Goal: Information Seeking & Learning: Compare options

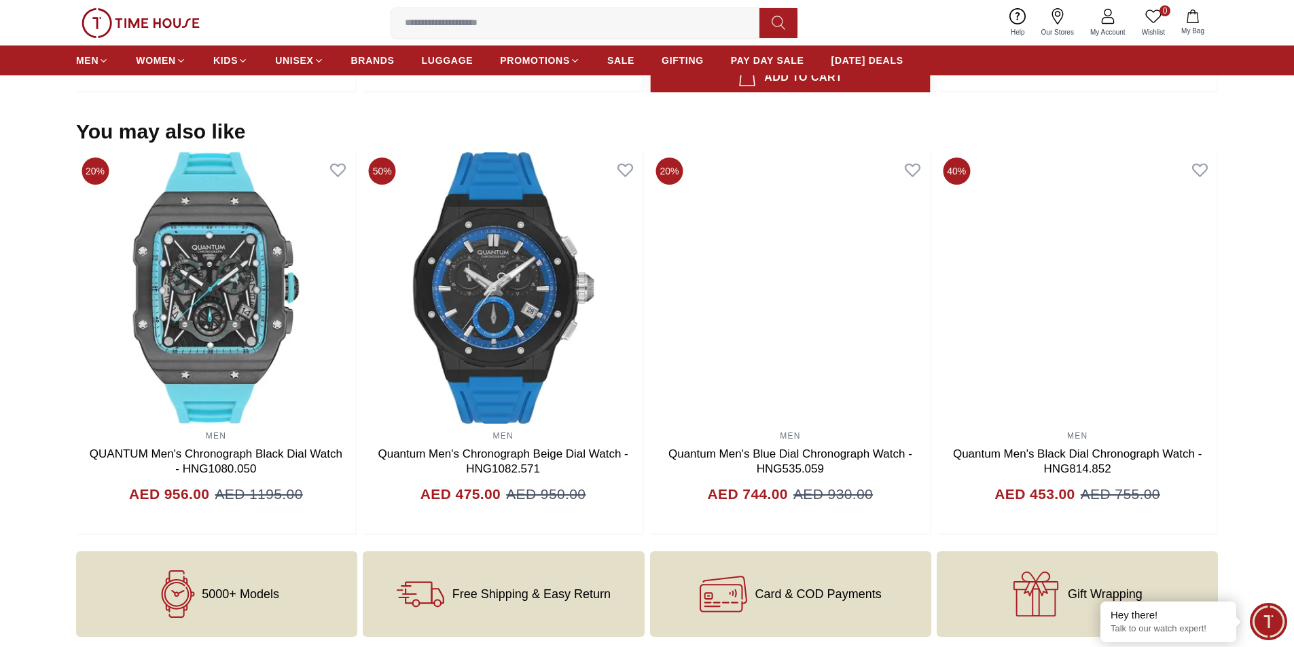
scroll to position [896, 0]
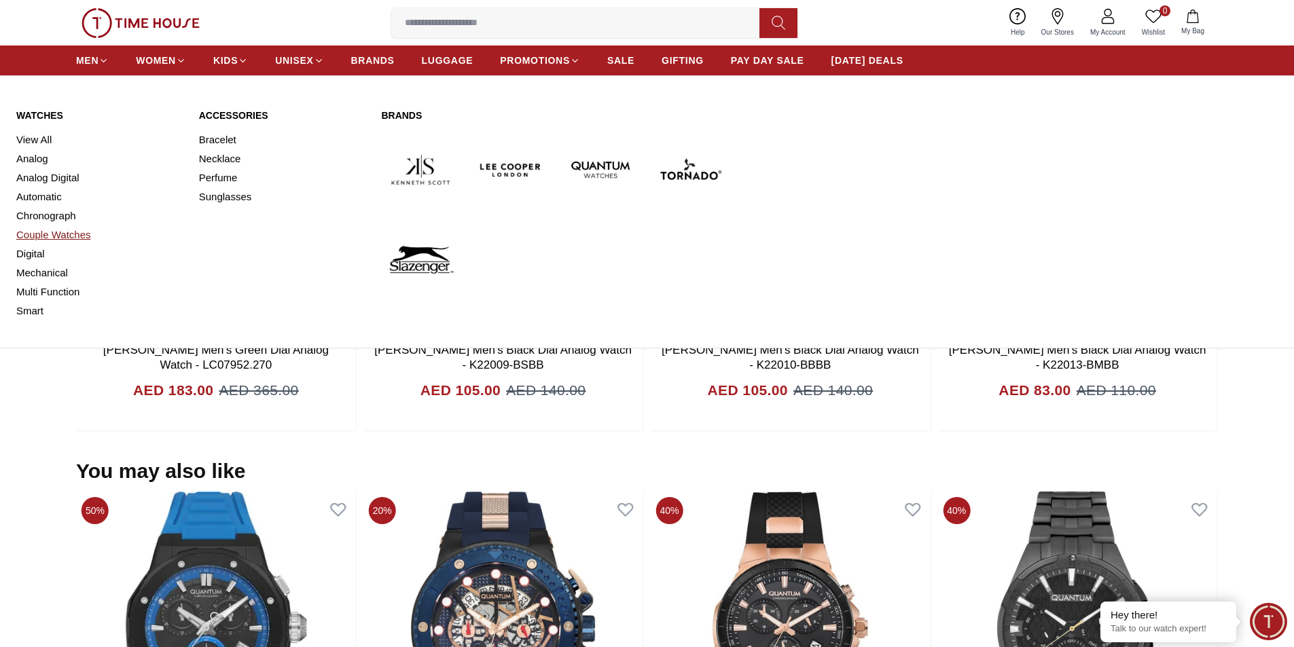
click at [51, 233] on link "Couple Watches" at bounding box center [99, 235] width 166 height 19
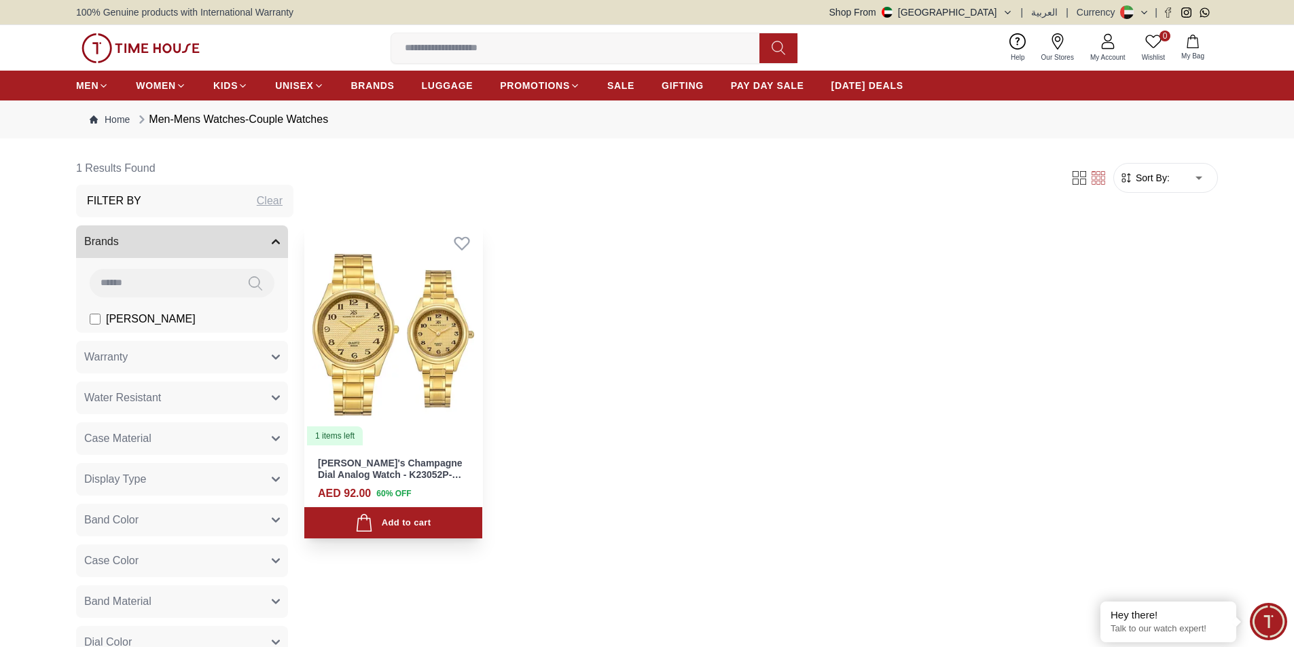
click at [395, 350] on img at bounding box center [393, 335] width 178 height 224
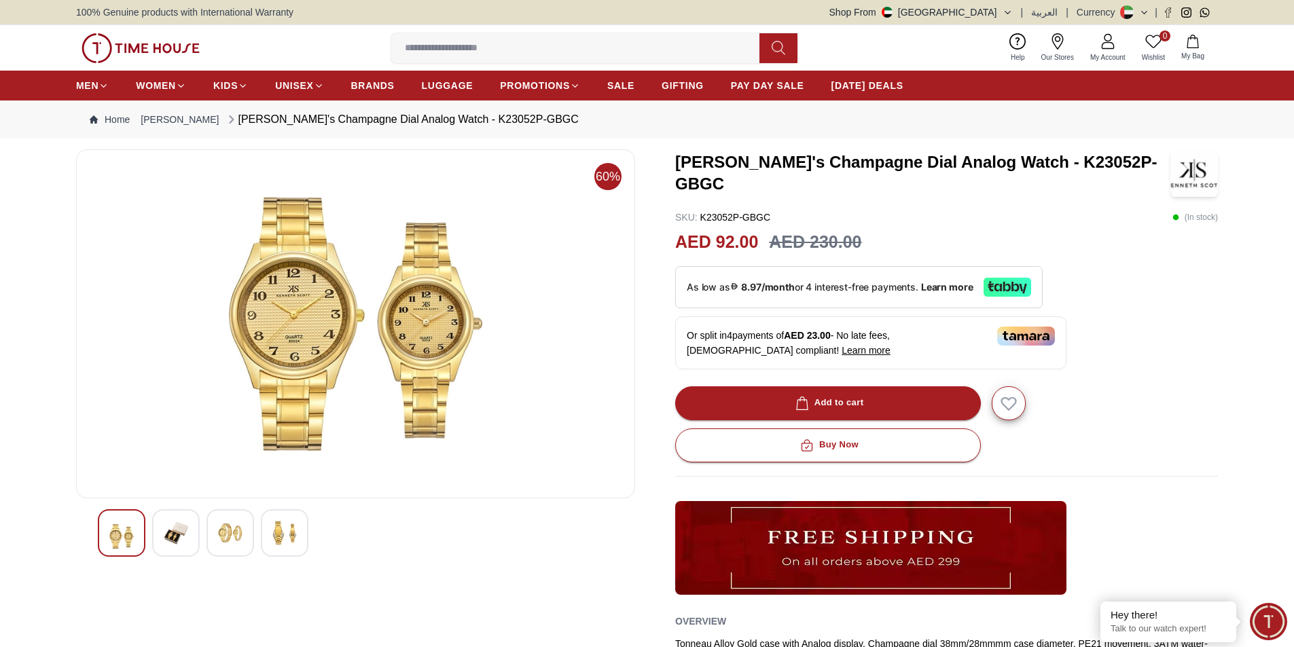
click at [183, 532] on img at bounding box center [176, 533] width 24 height 24
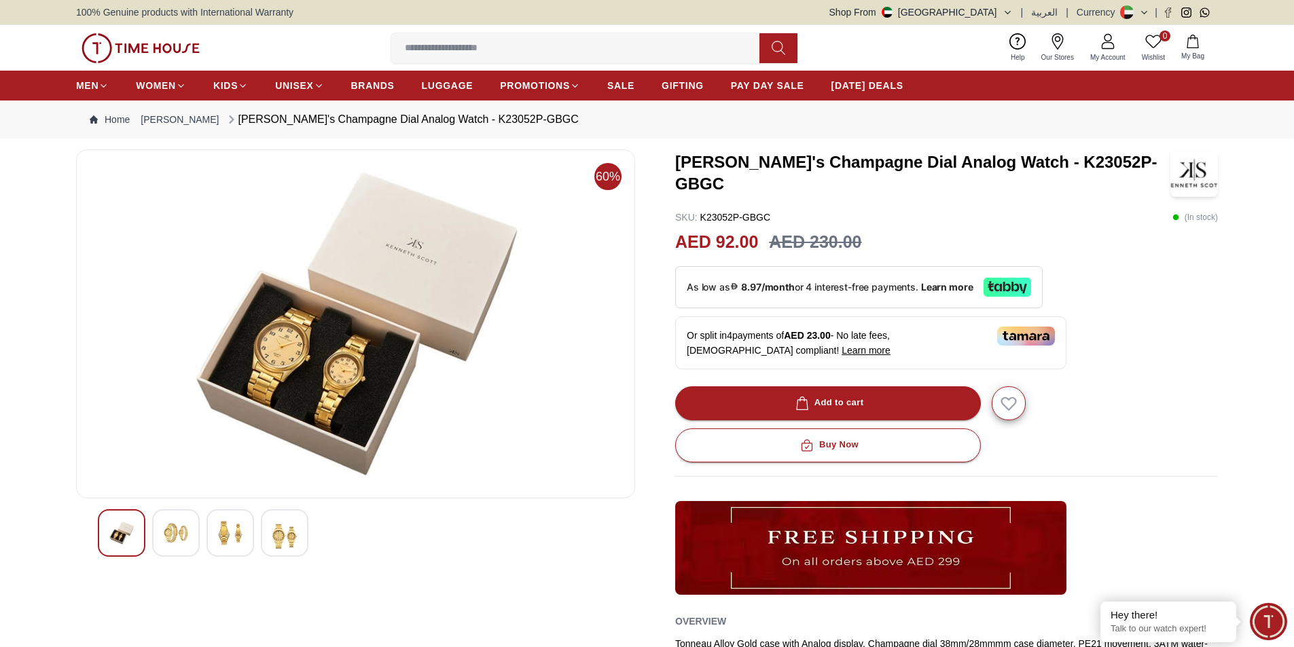
click at [228, 533] on img at bounding box center [230, 533] width 24 height 24
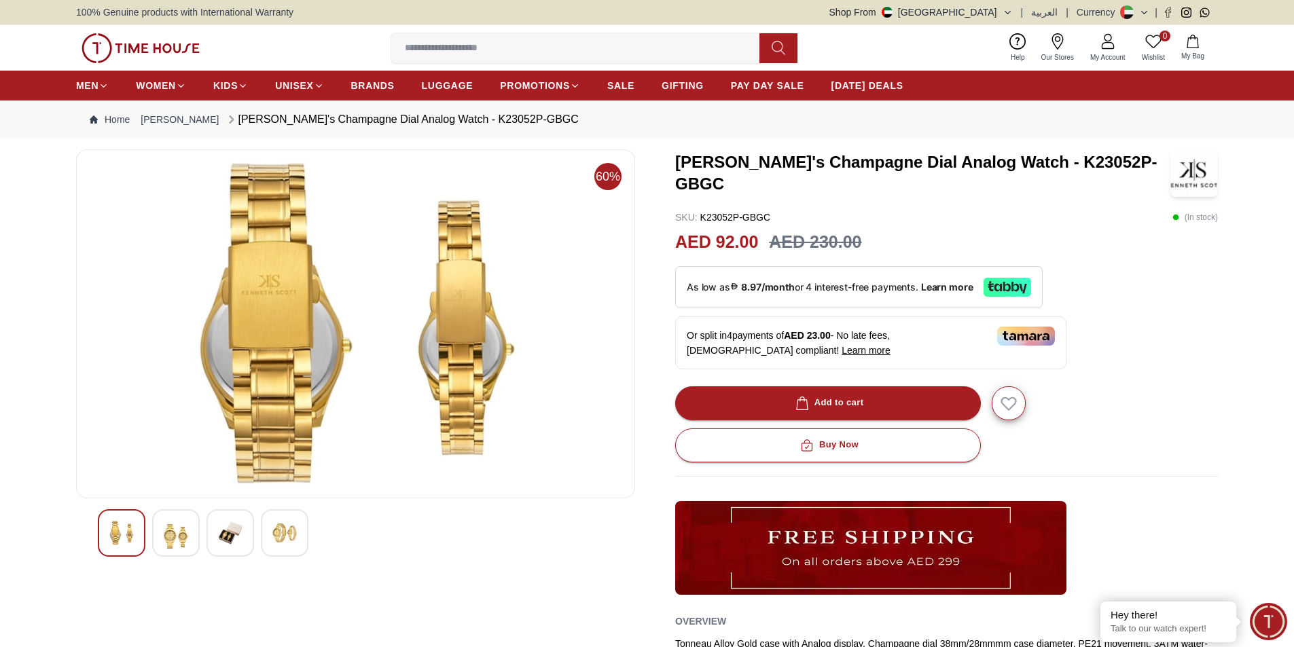
click at [287, 533] on img at bounding box center [284, 533] width 24 height 24
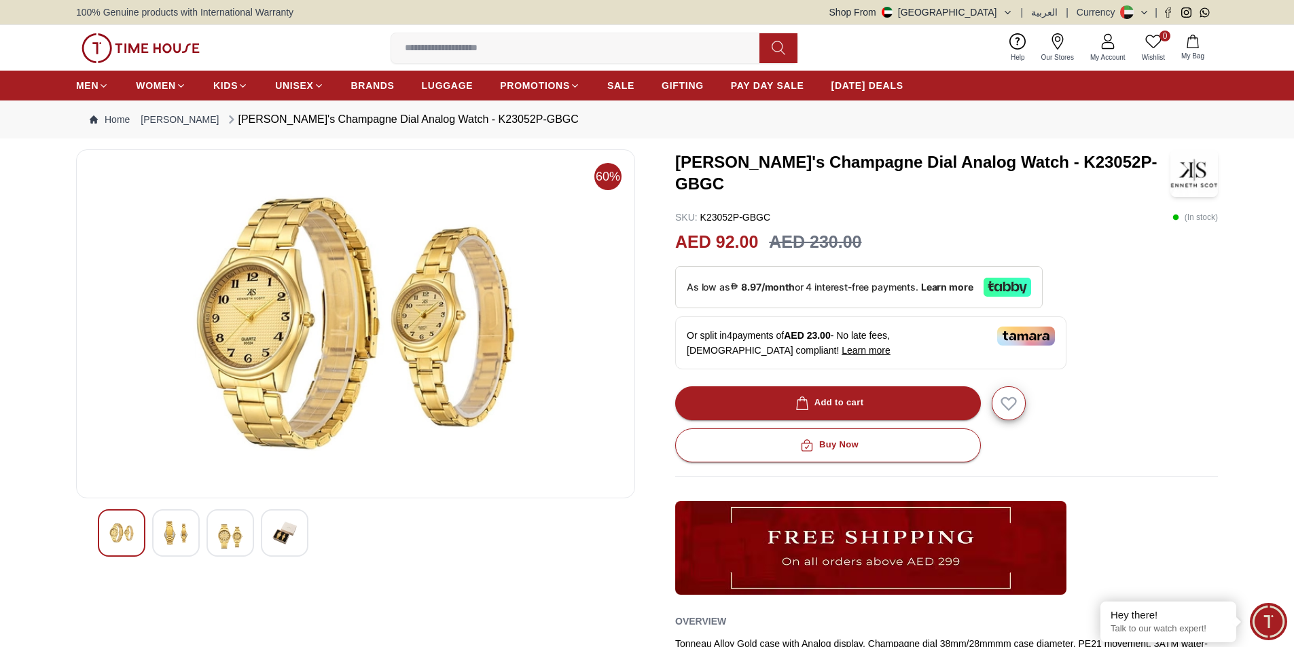
click at [107, 530] on div at bounding box center [122, 533] width 48 height 48
click at [181, 530] on img at bounding box center [176, 533] width 24 height 24
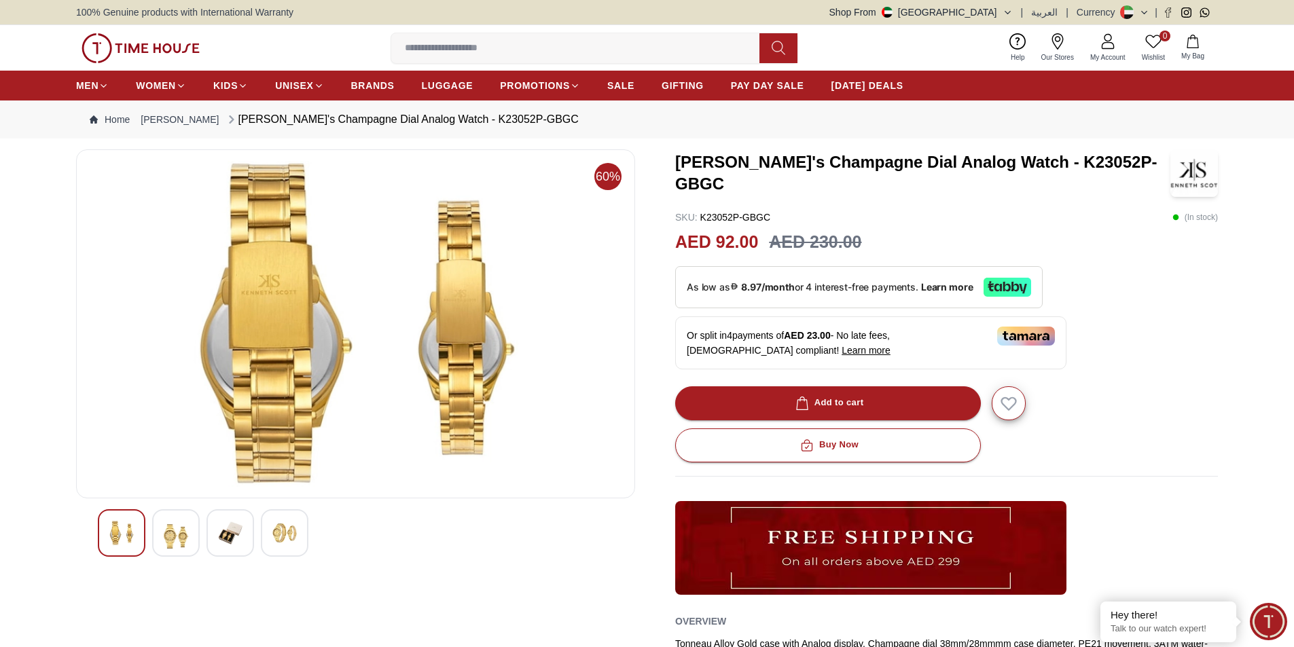
click at [232, 530] on img at bounding box center [230, 533] width 24 height 24
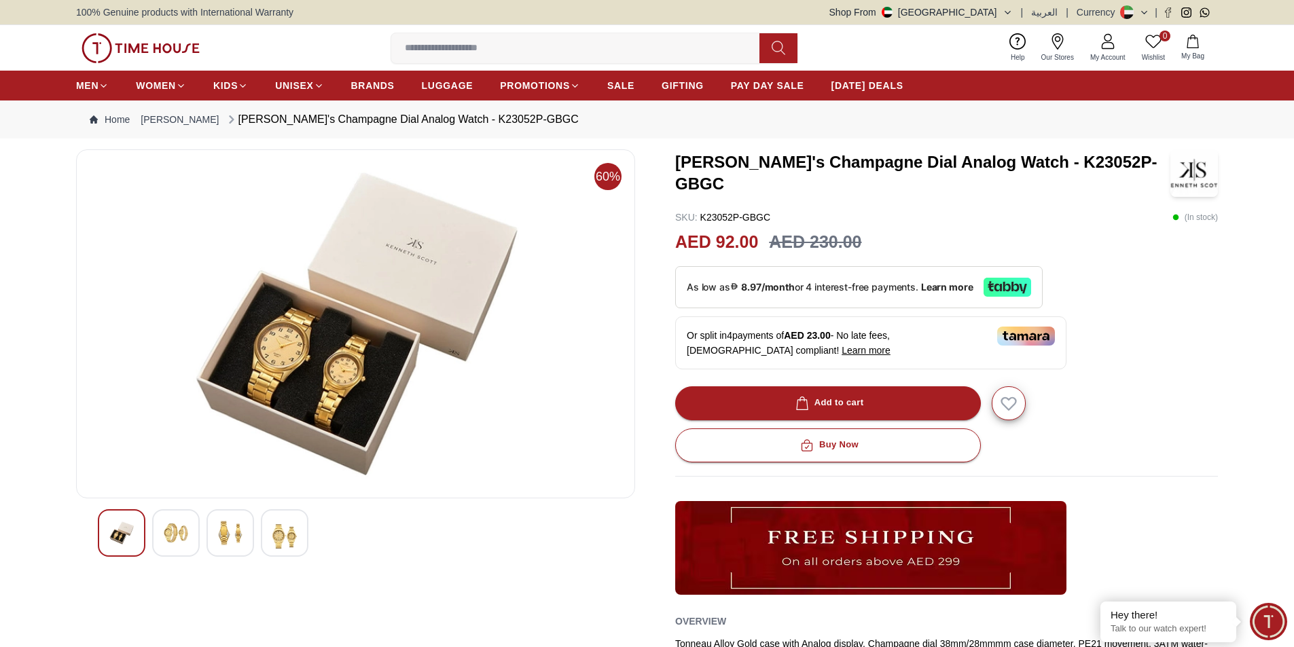
click at [277, 355] on img at bounding box center [356, 324] width 536 height 326
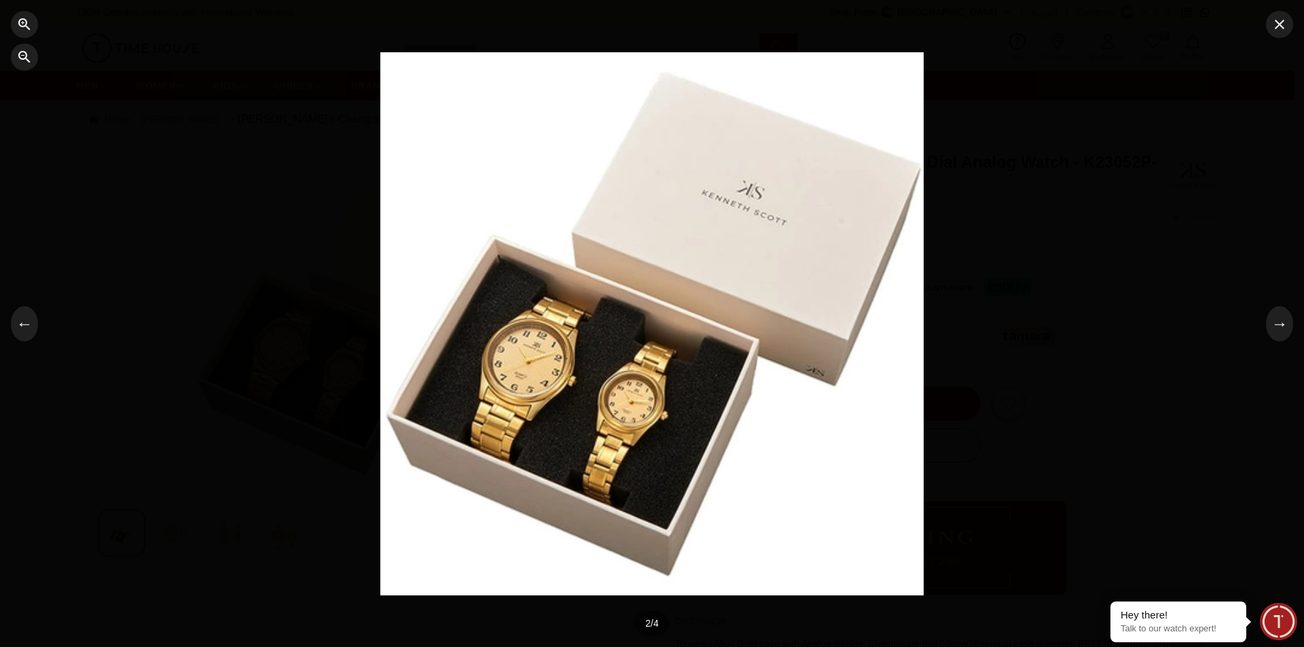
click at [565, 407] on div at bounding box center [651, 323] width 543 height 543
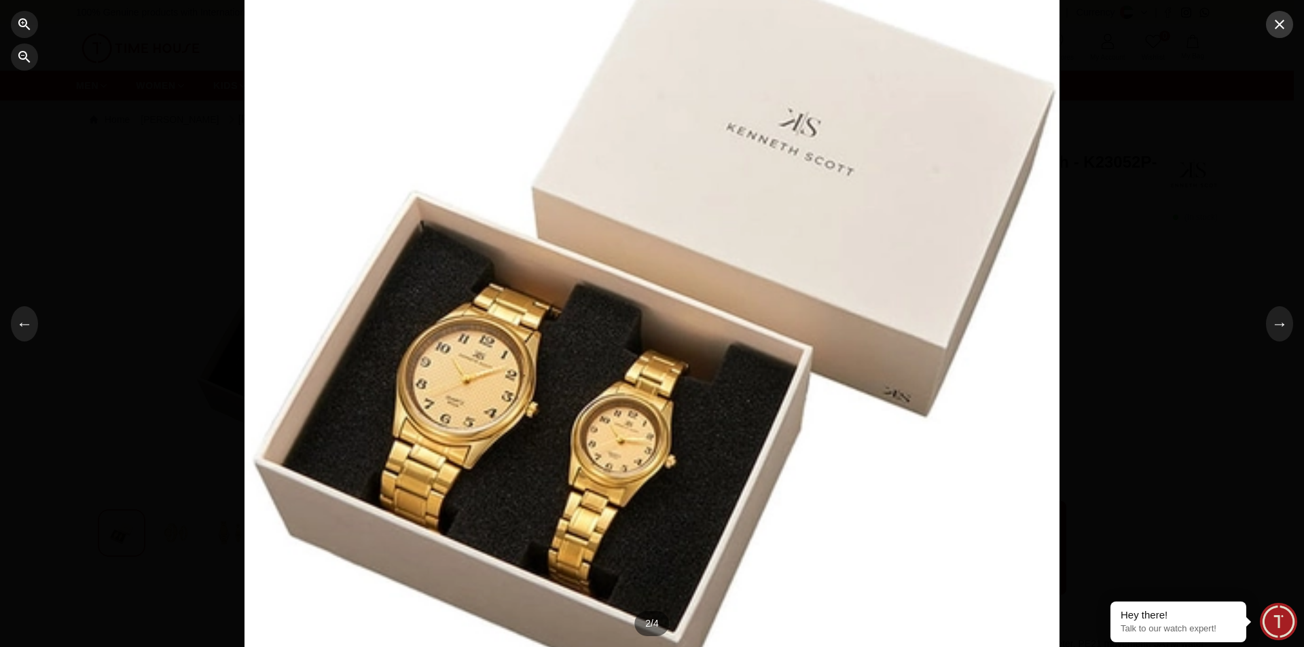
click at [1287, 32] on icon "button" at bounding box center [1280, 24] width 16 height 16
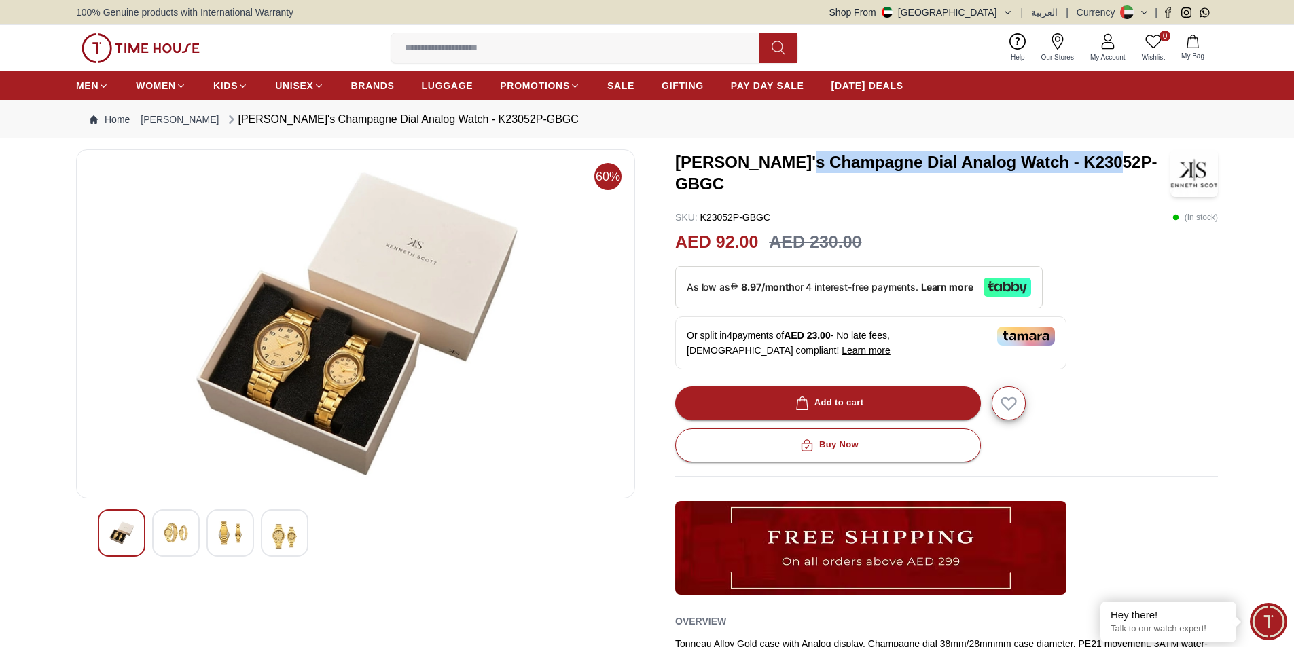
drag, startPoint x: 792, startPoint y: 160, endPoint x: 1098, endPoint y: 168, distance: 306.4
click at [1098, 168] on h3 "[PERSON_NAME]'s Champagne Dial Analog Watch - K23052P-GBGC" at bounding box center [922, 172] width 495 height 43
click at [173, 46] on img at bounding box center [141, 48] width 118 height 30
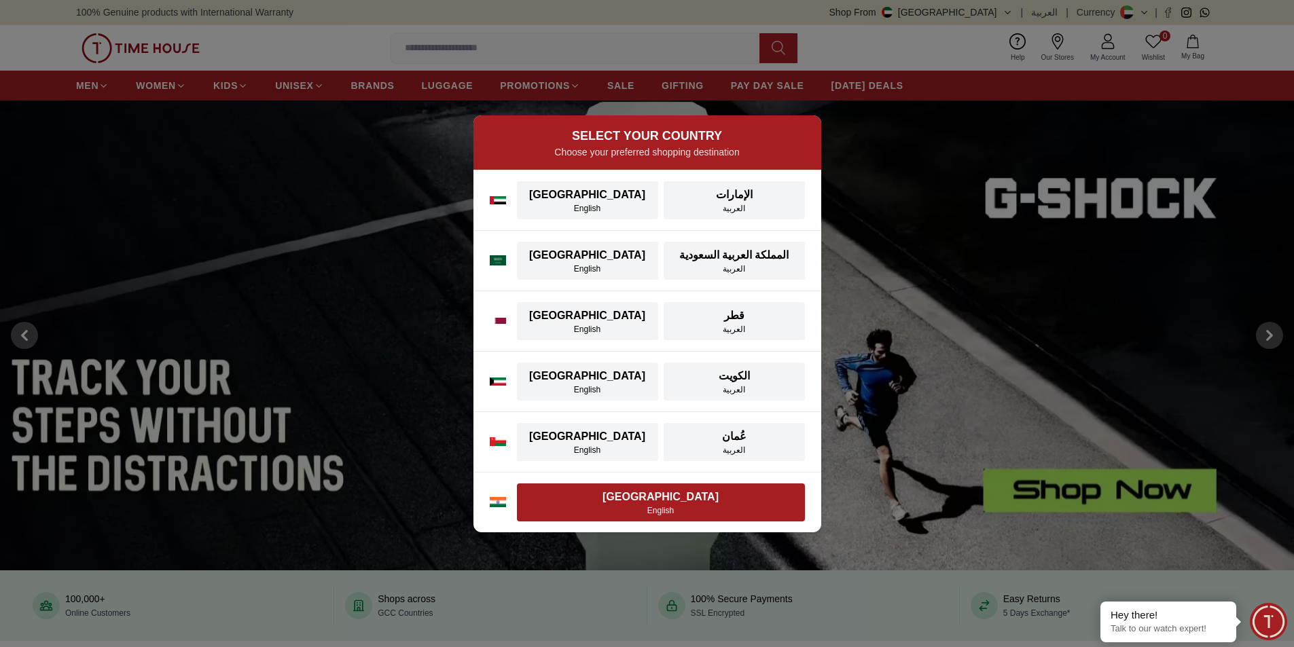
click at [669, 503] on div "[GEOGRAPHIC_DATA]" at bounding box center [661, 497] width 272 height 16
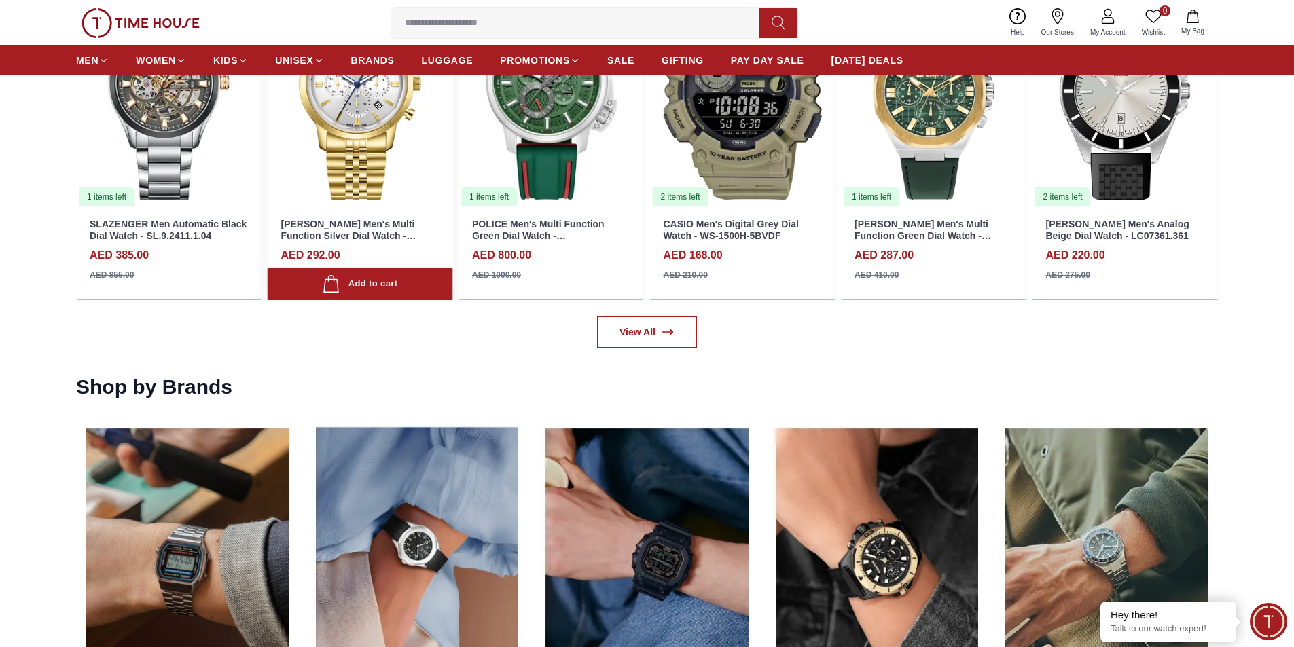
scroll to position [2309, 0]
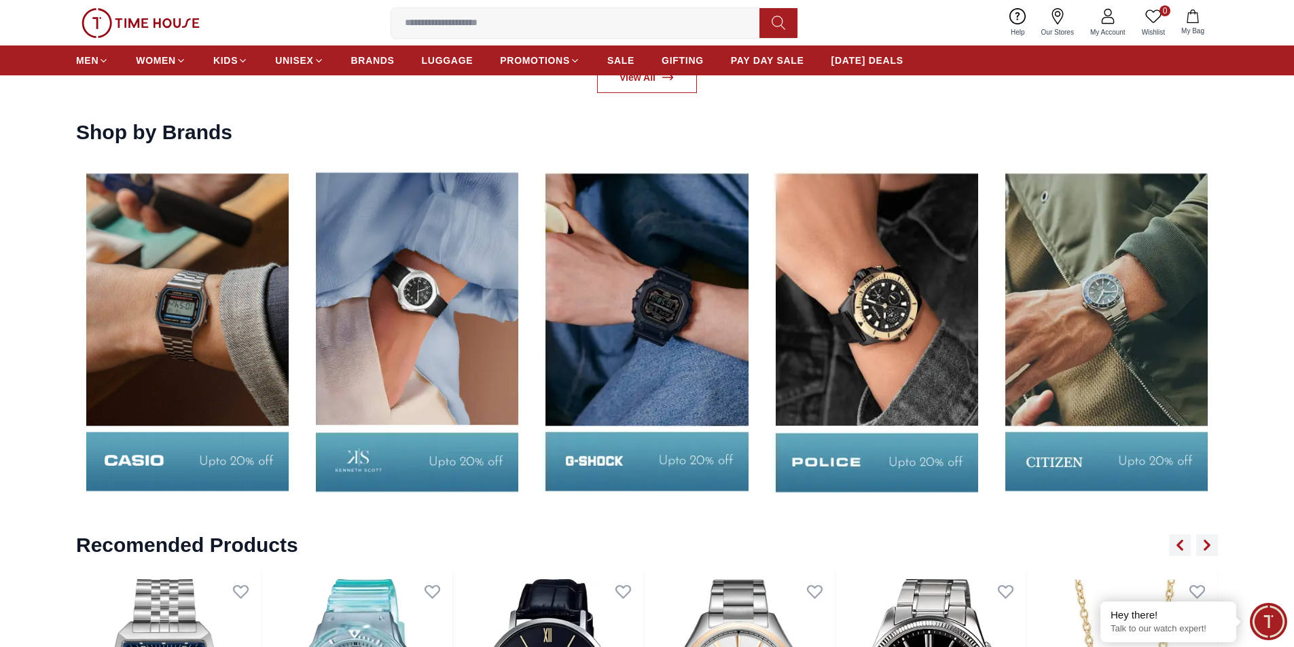
click at [1106, 330] on img at bounding box center [1106, 332] width 223 height 348
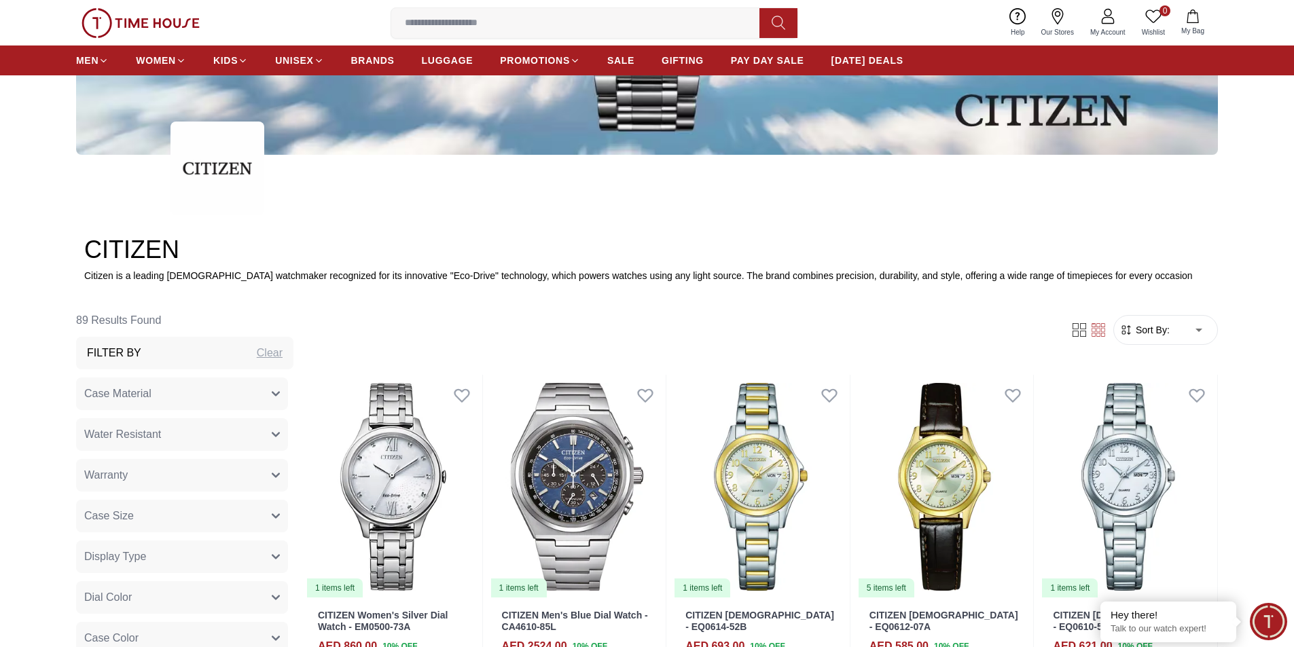
scroll to position [611, 0]
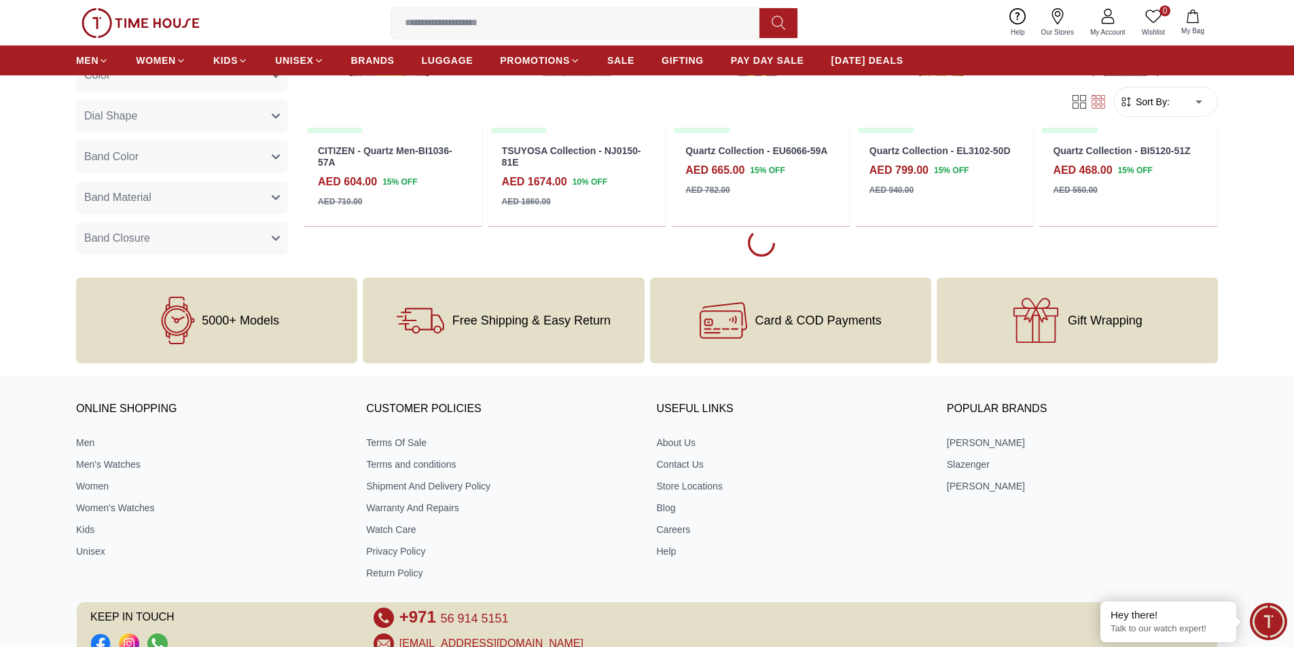
scroll to position [1834, 0]
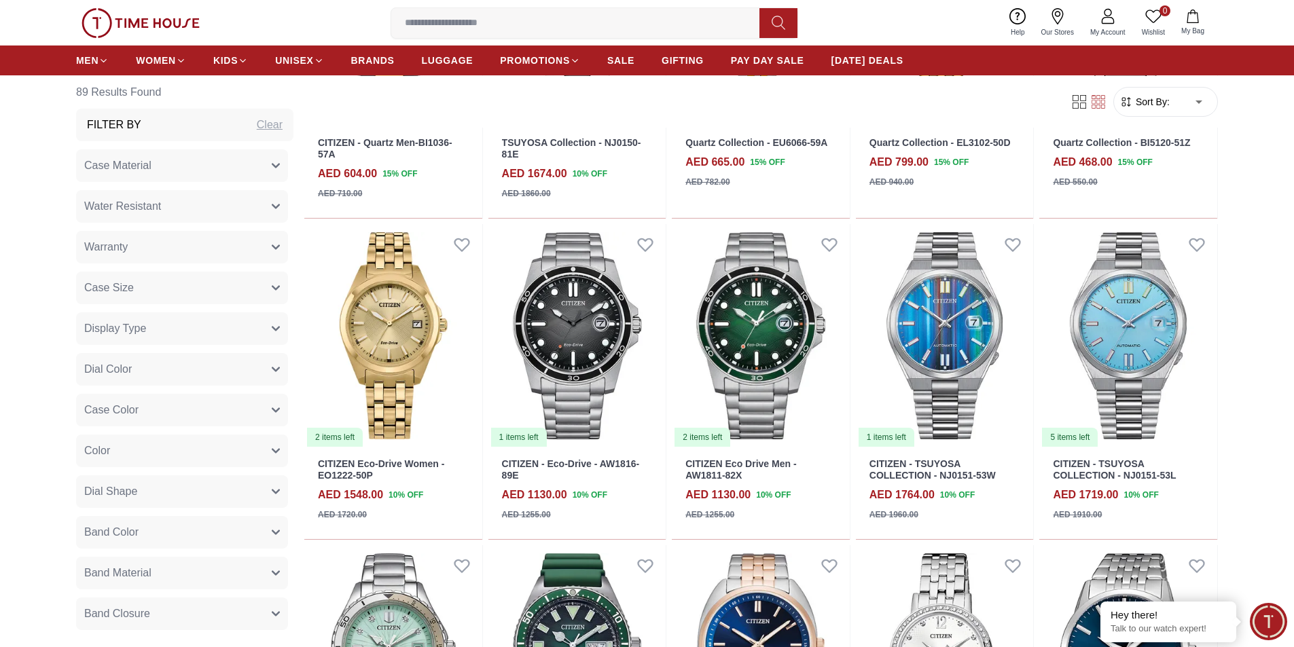
scroll to position [1426, 0]
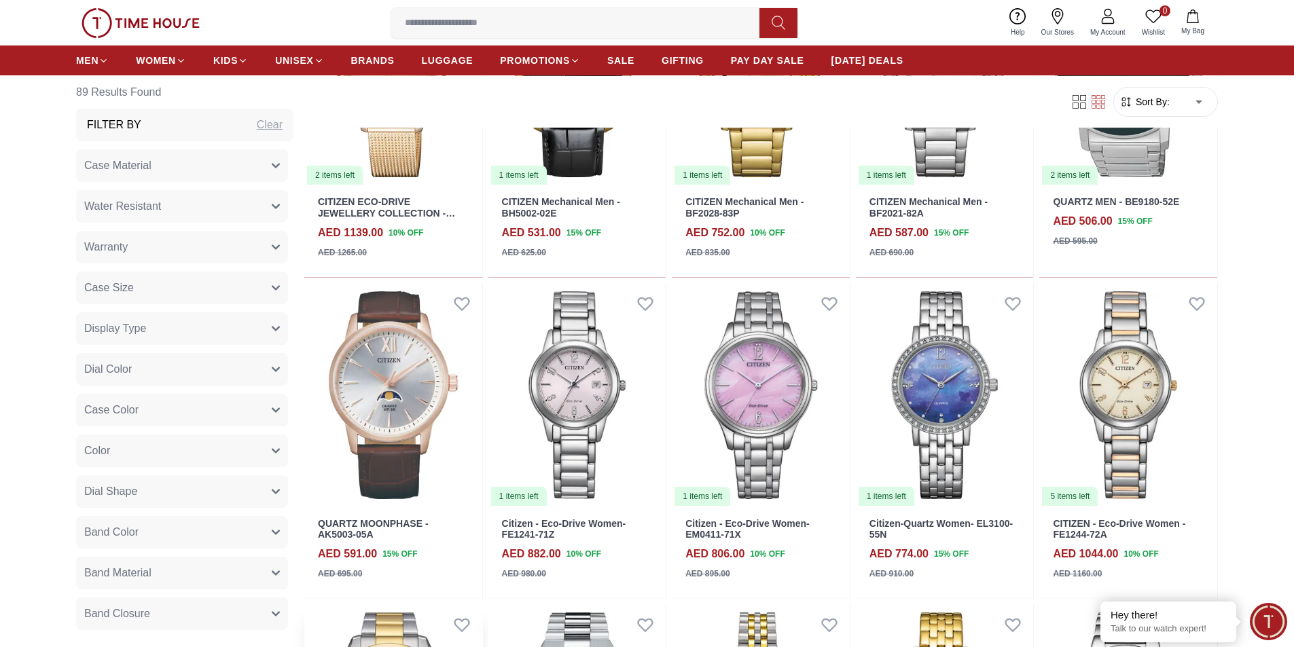
scroll to position [1019, 0]
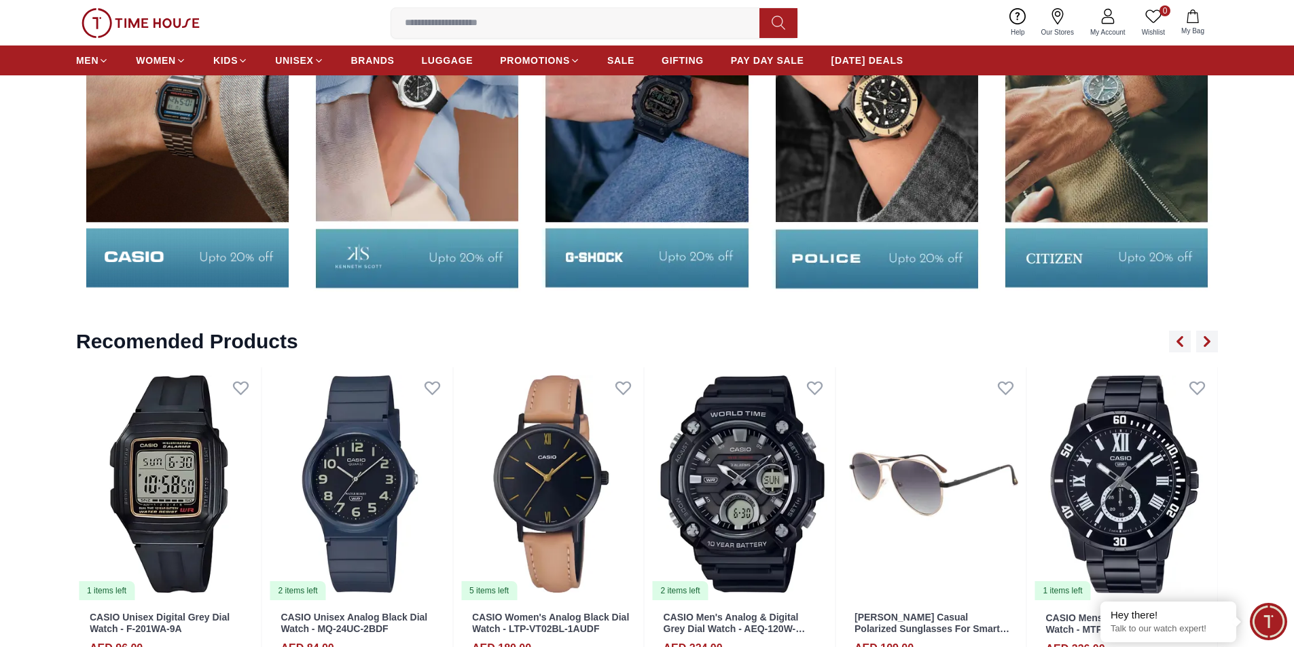
scroll to position [2377, 0]
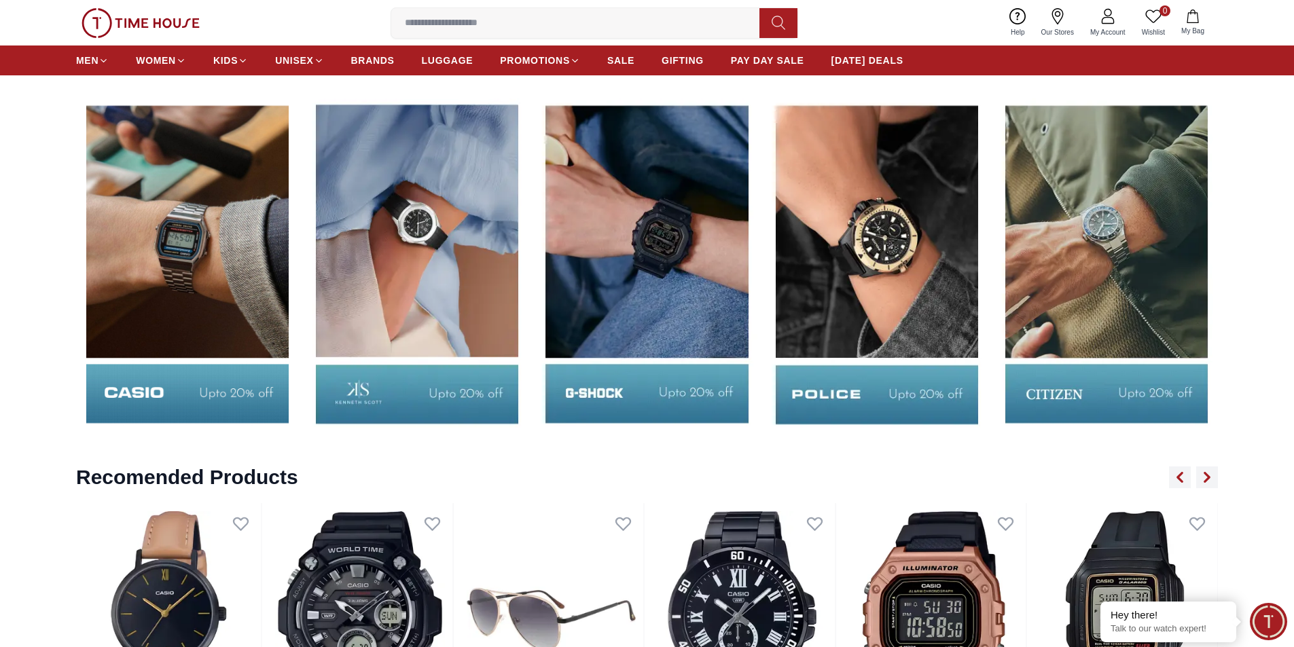
click at [865, 227] on img at bounding box center [876, 264] width 223 height 348
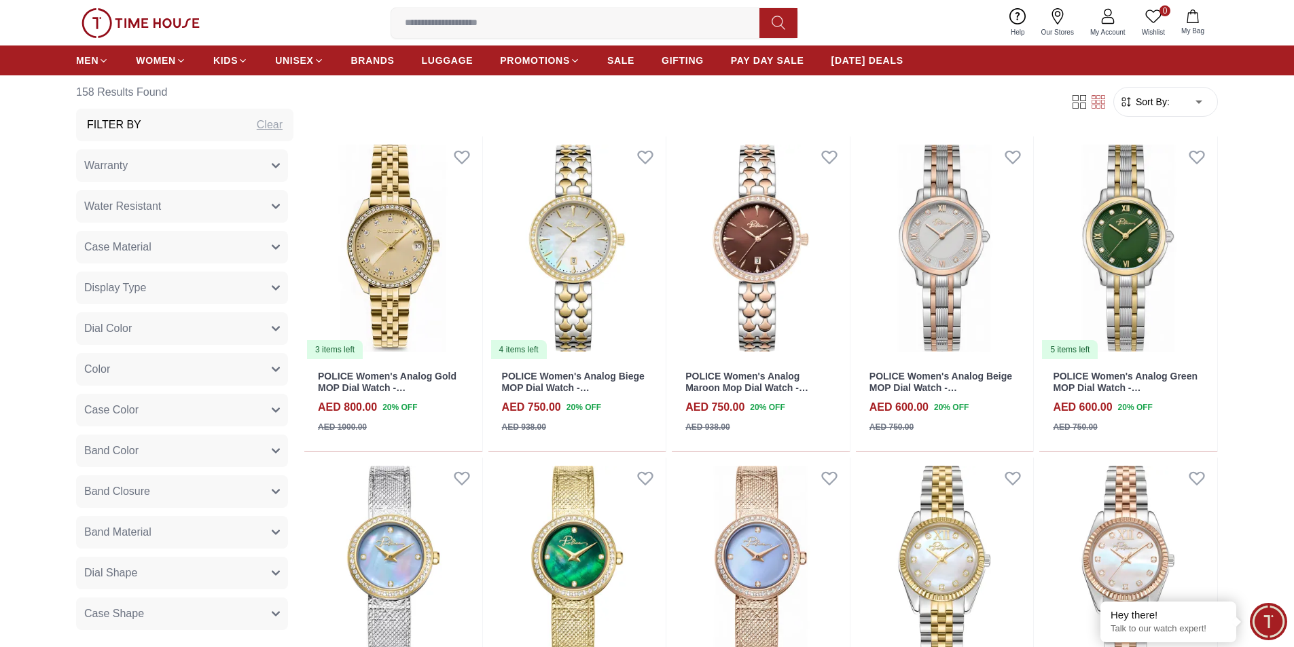
scroll to position [747, 0]
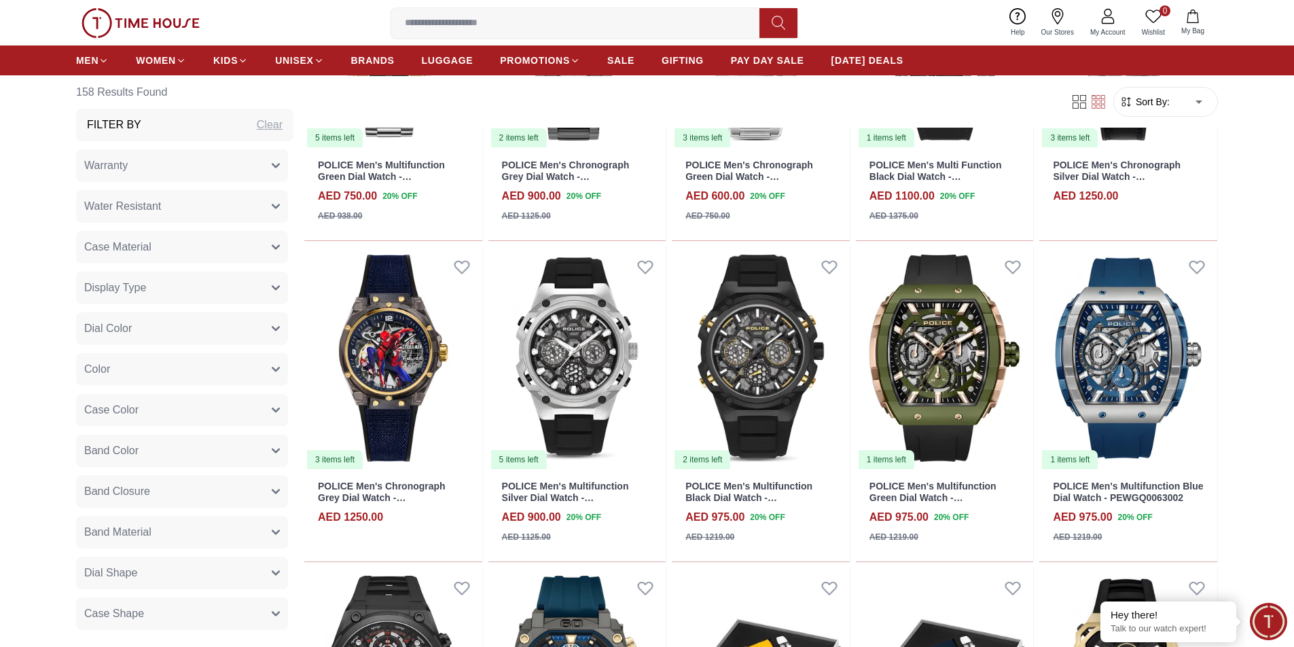
scroll to position [2581, 0]
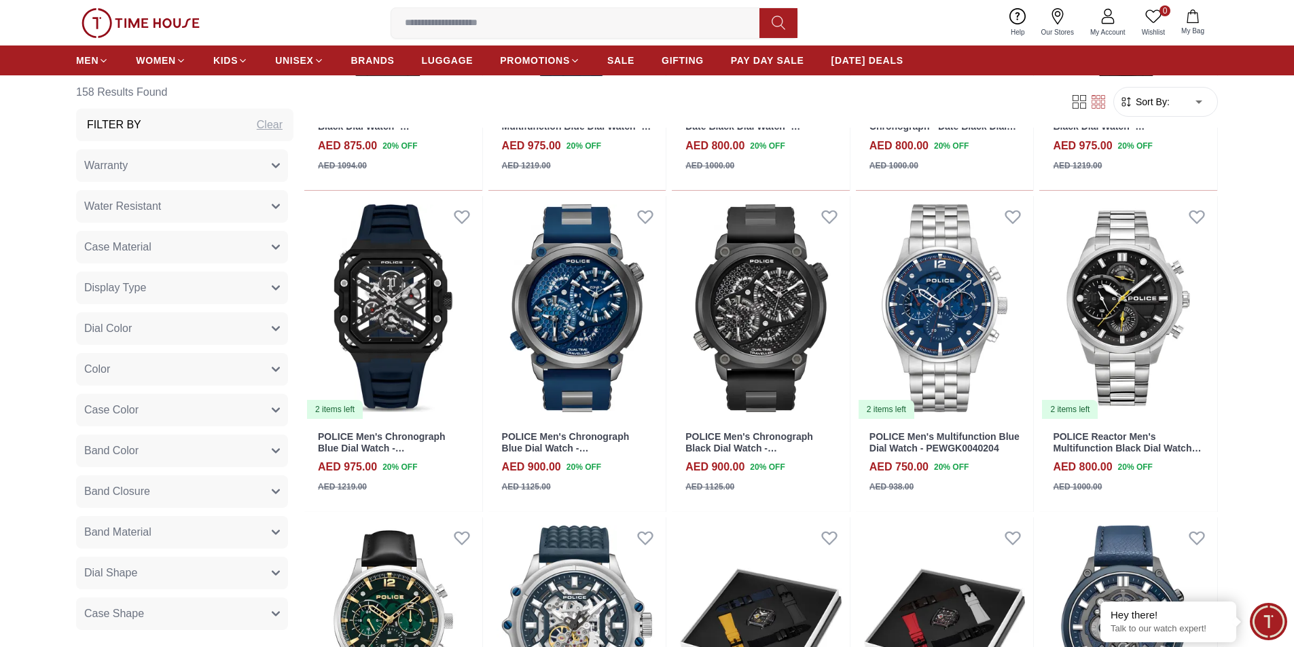
scroll to position [3260, 0]
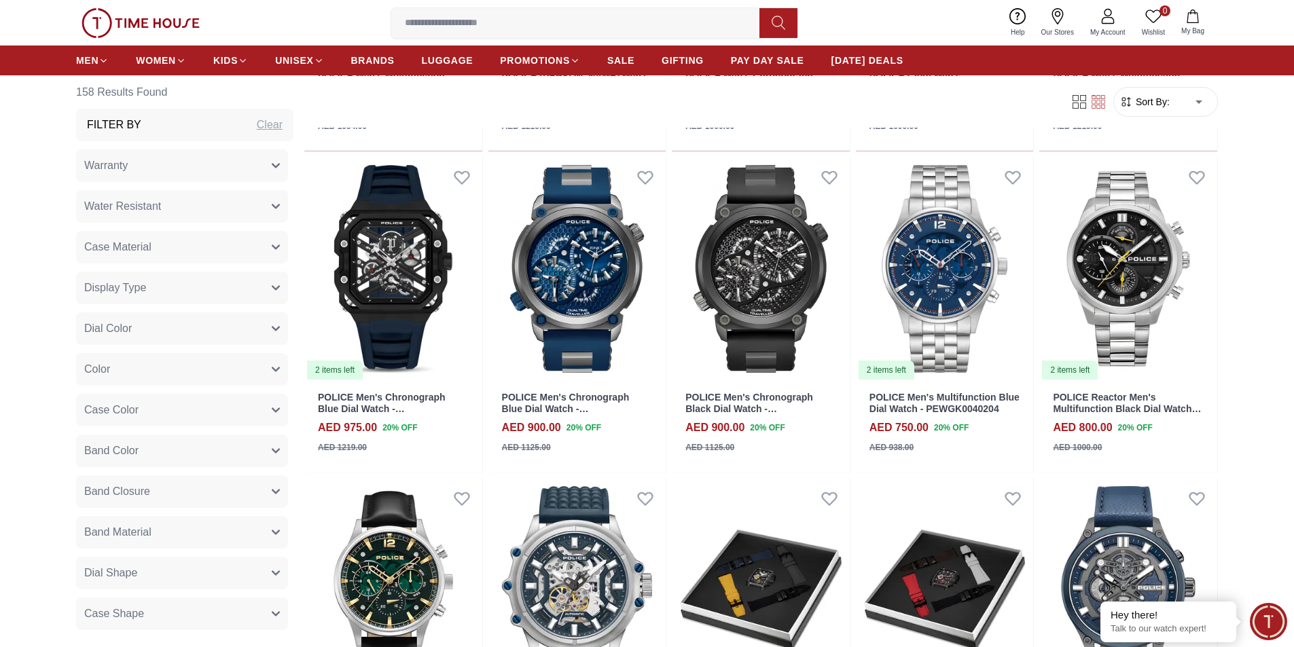
scroll to position [2830, 0]
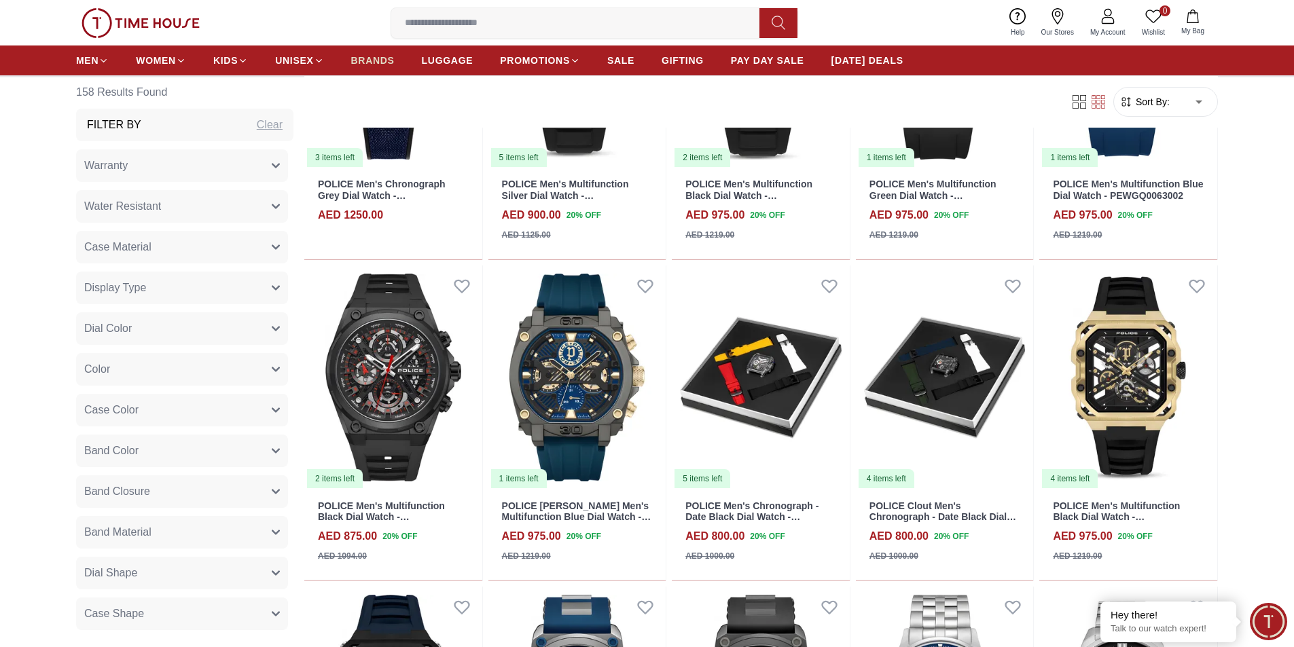
click at [375, 57] on span "BRANDS" at bounding box center [372, 61] width 43 height 14
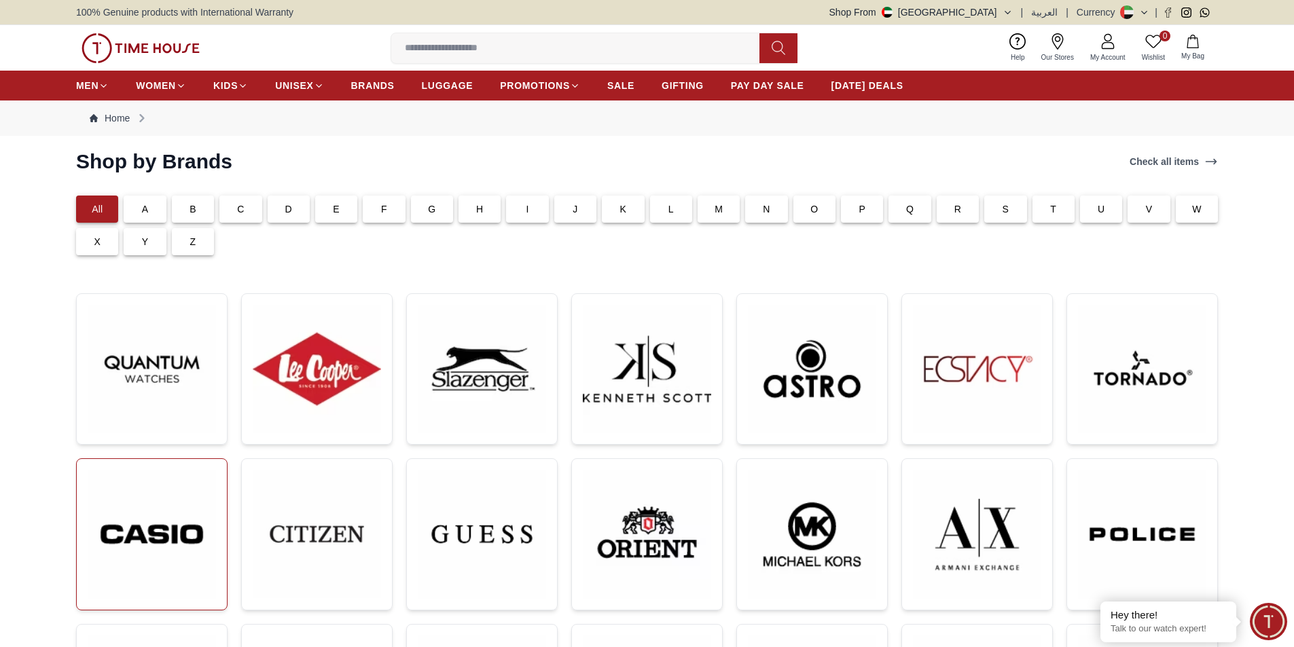
click at [167, 542] on img at bounding box center [152, 534] width 128 height 129
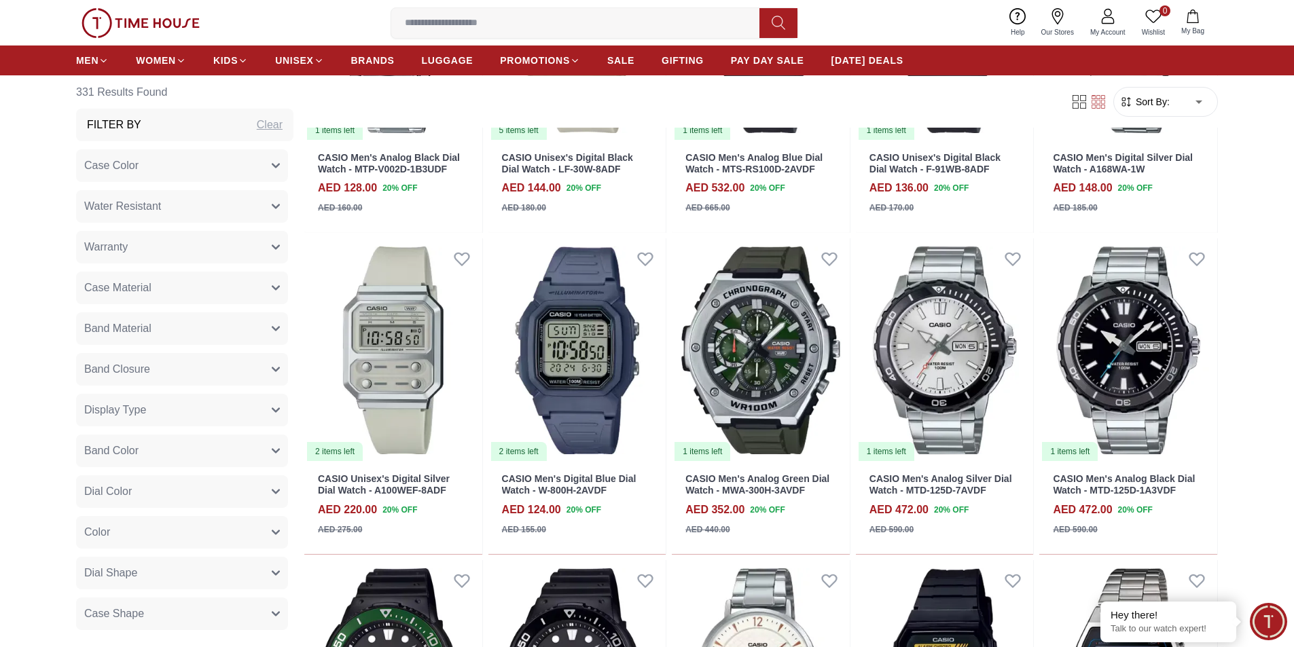
scroll to position [1358, 0]
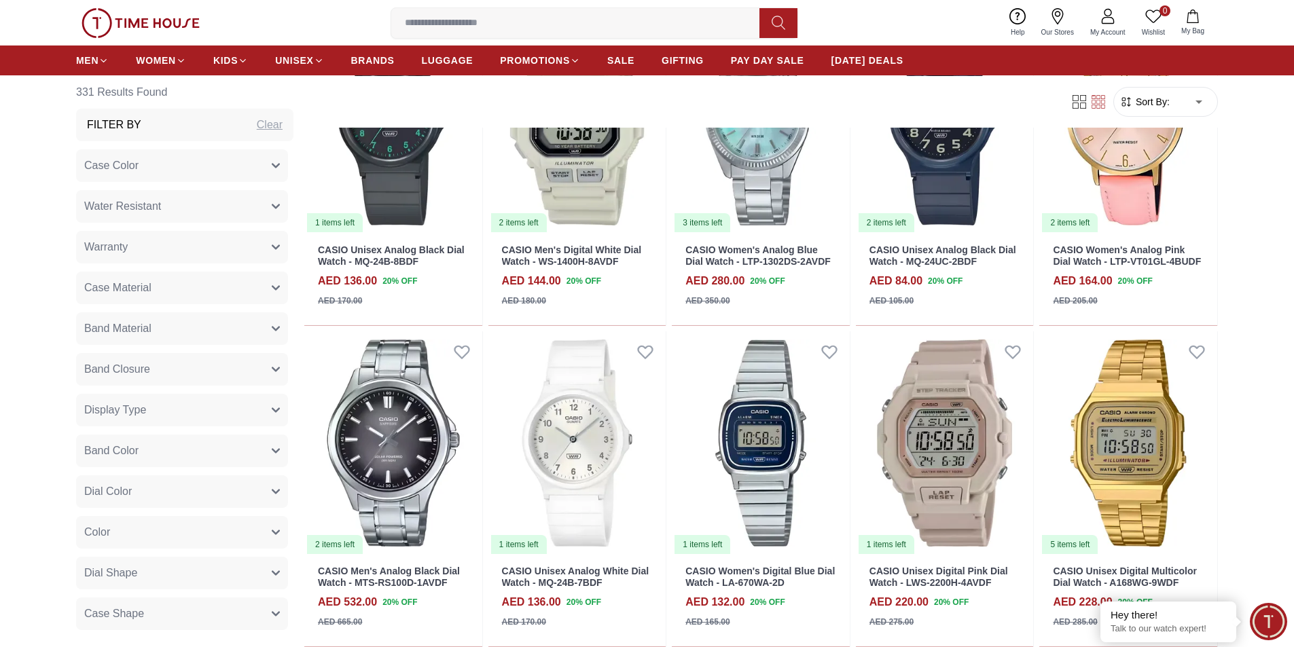
scroll to position [2581, 0]
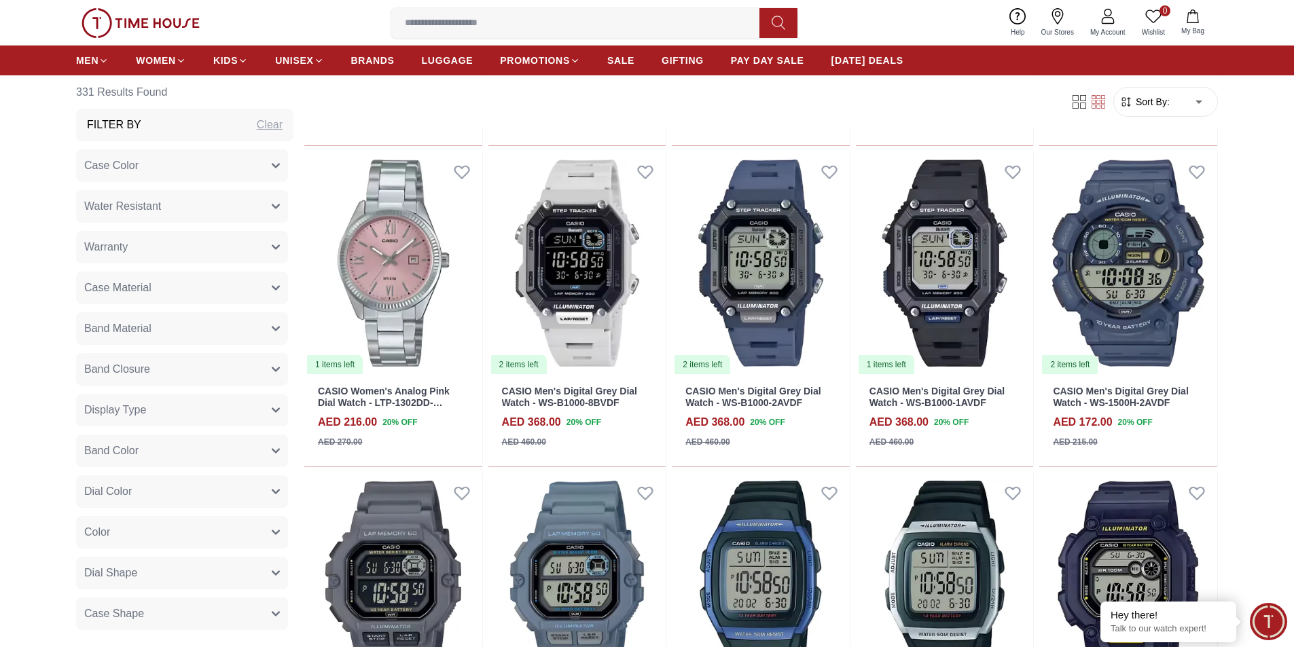
scroll to position [3600, 0]
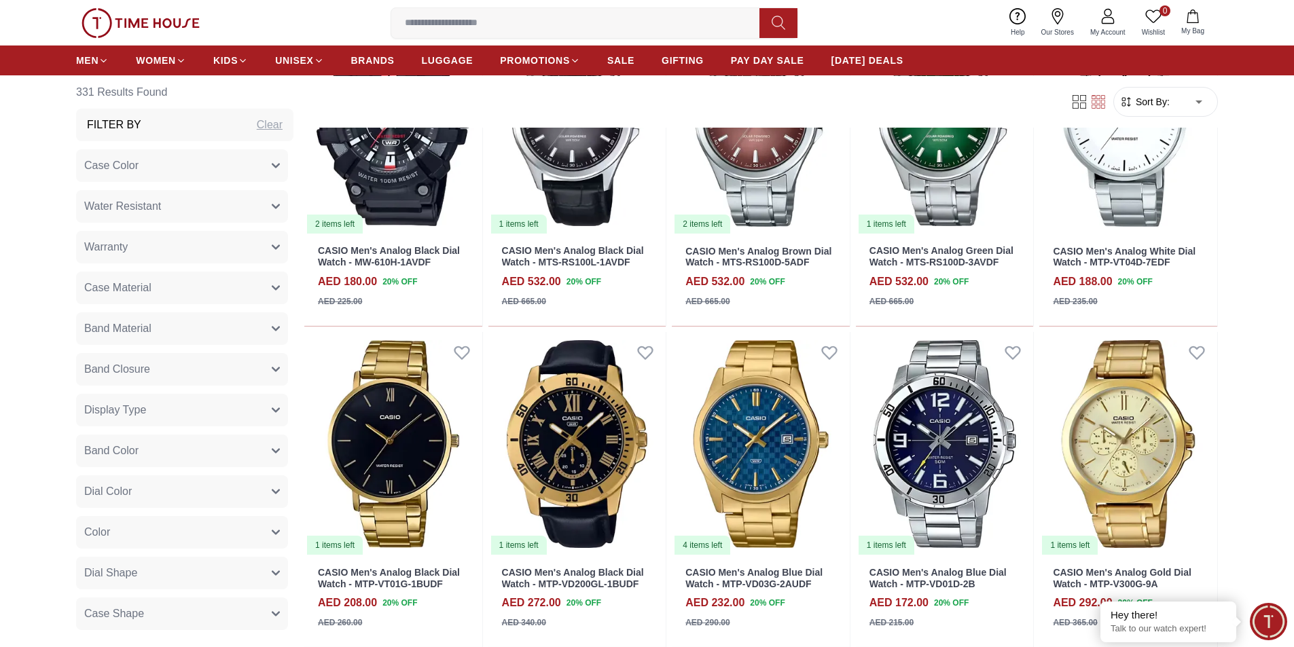
scroll to position [5094, 0]
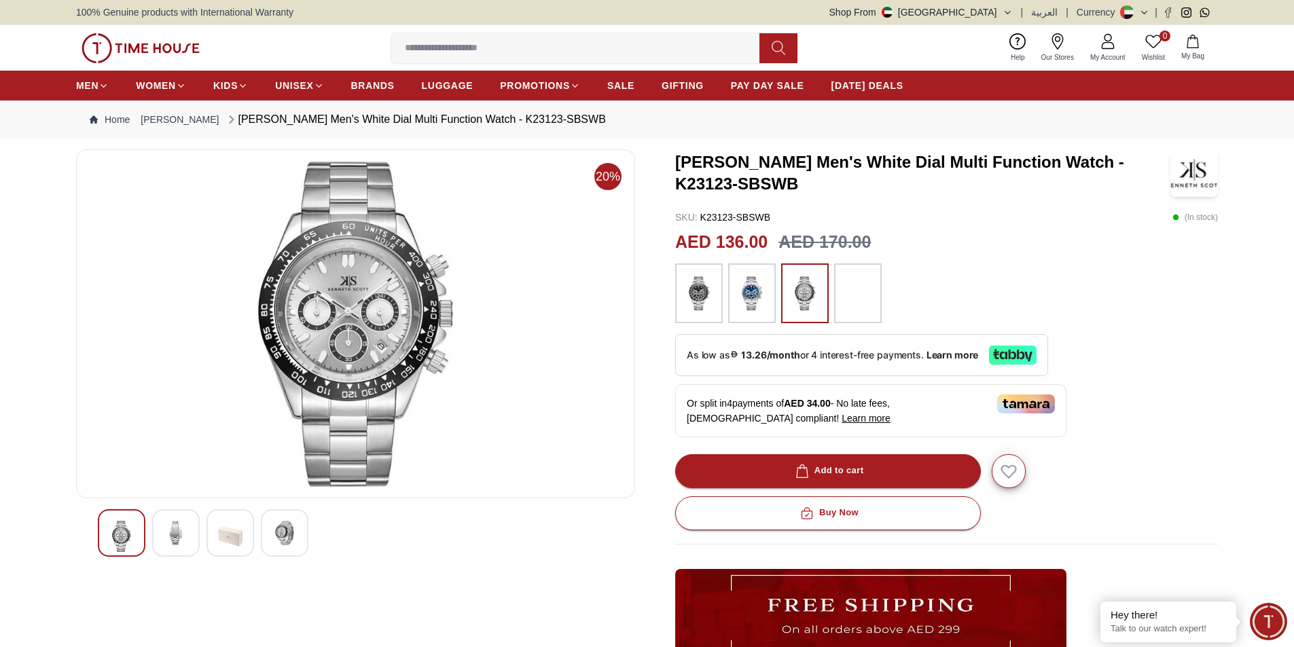
click at [195, 537] on div at bounding box center [176, 533] width 48 height 48
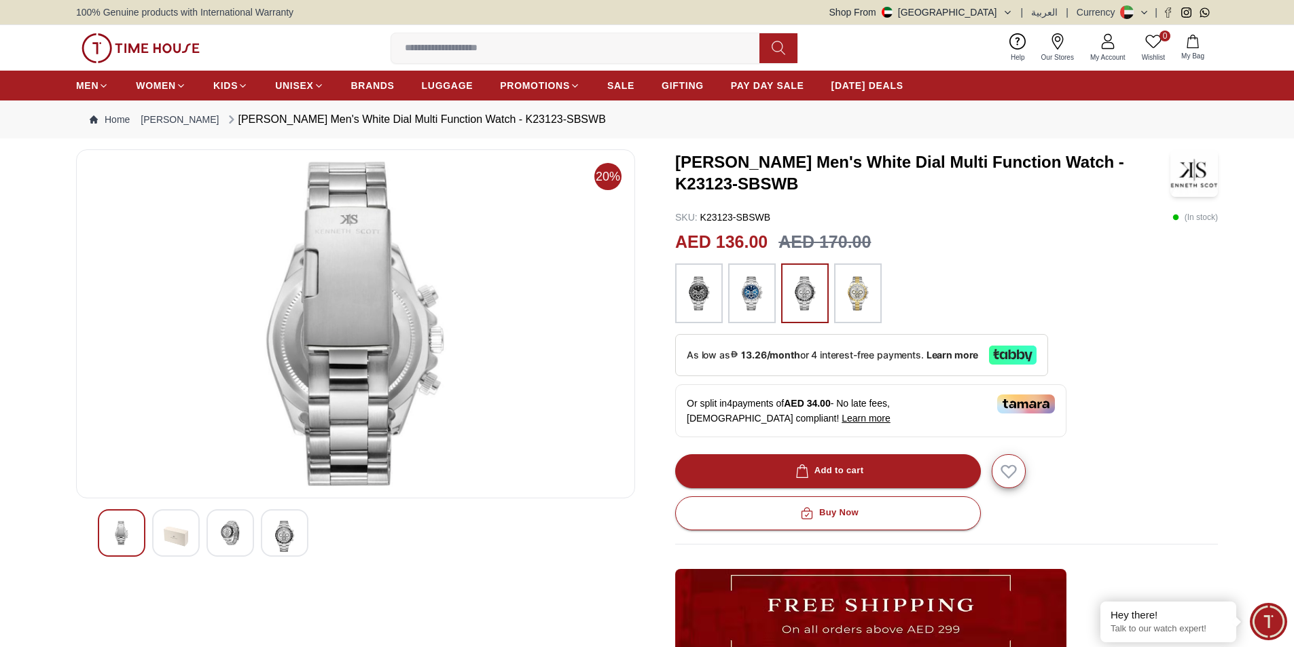
click at [226, 535] on img at bounding box center [230, 533] width 24 height 24
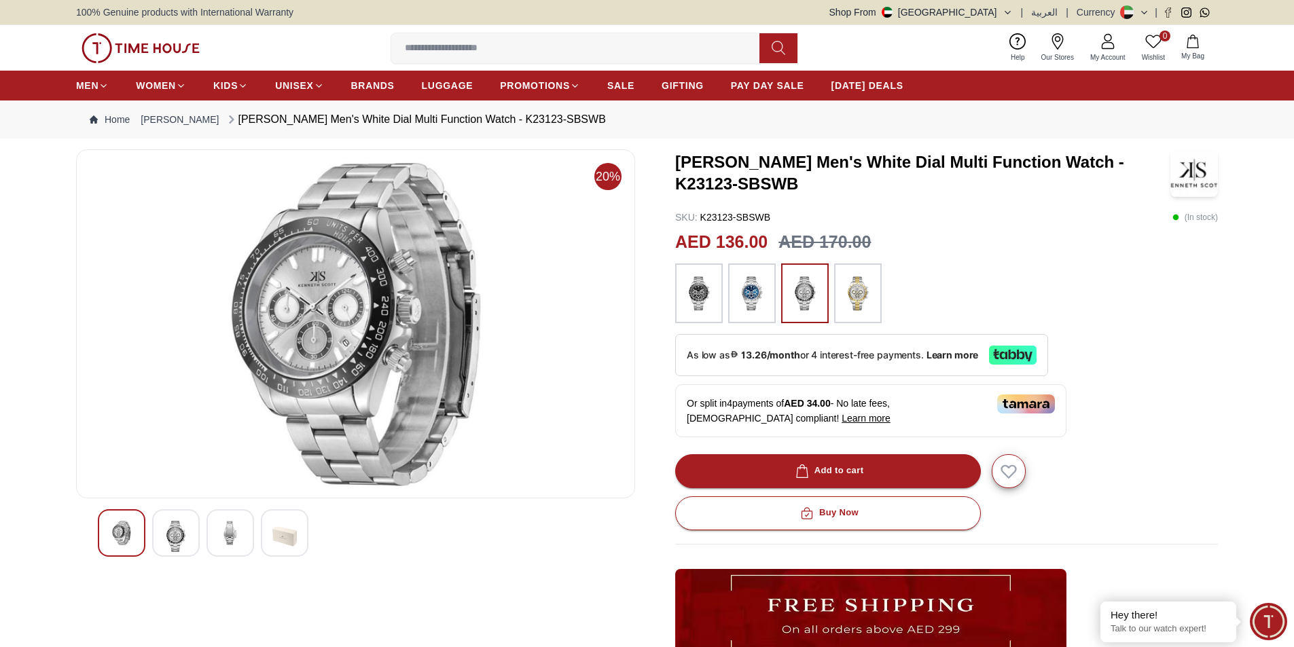
click at [264, 533] on div at bounding box center [285, 533] width 48 height 48
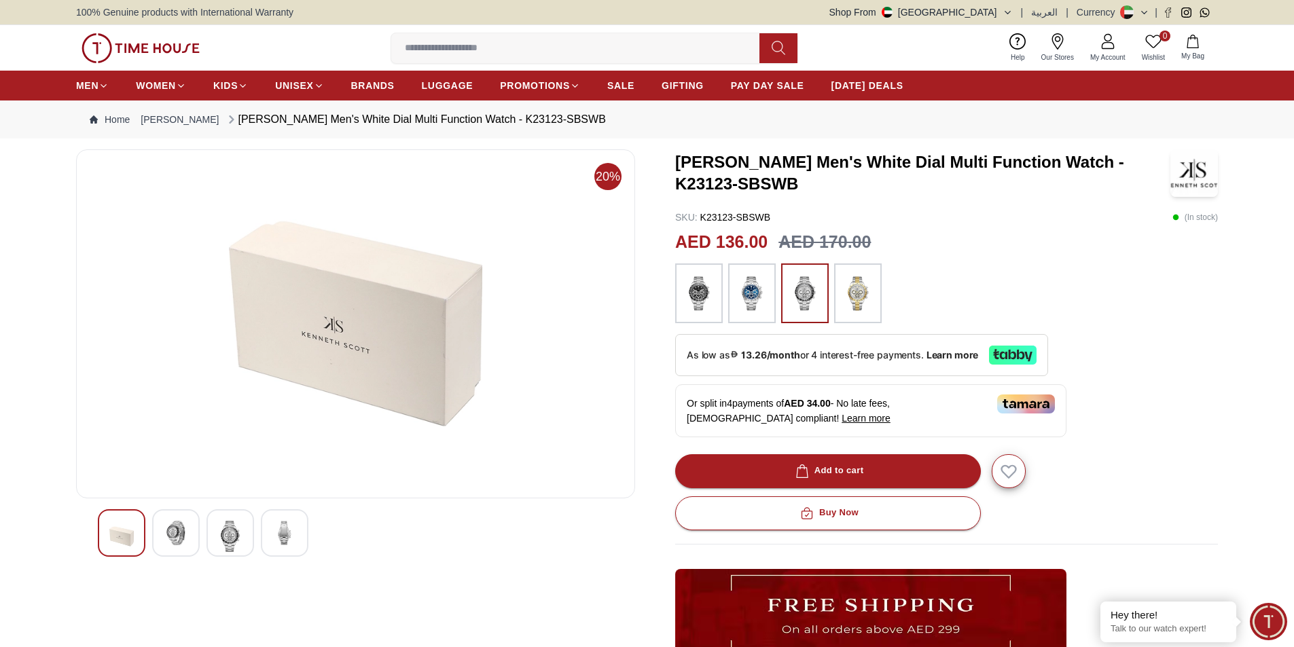
click at [287, 534] on img at bounding box center [284, 533] width 24 height 24
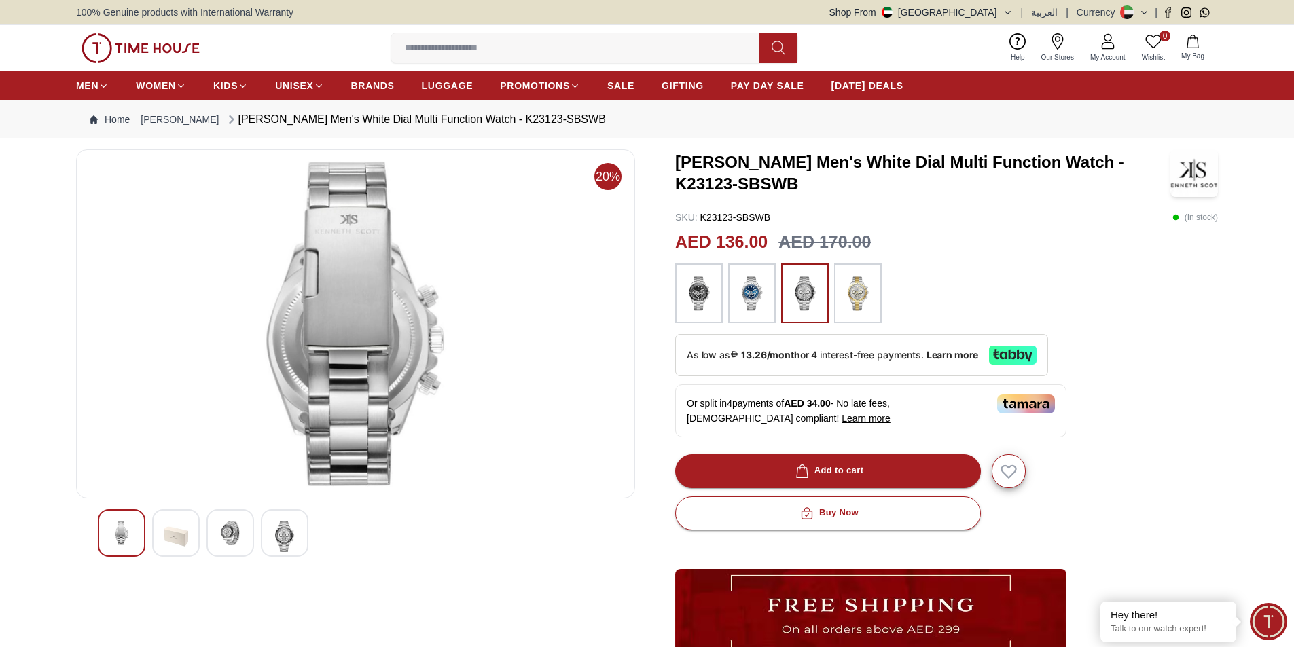
click at [233, 539] on img at bounding box center [230, 533] width 24 height 24
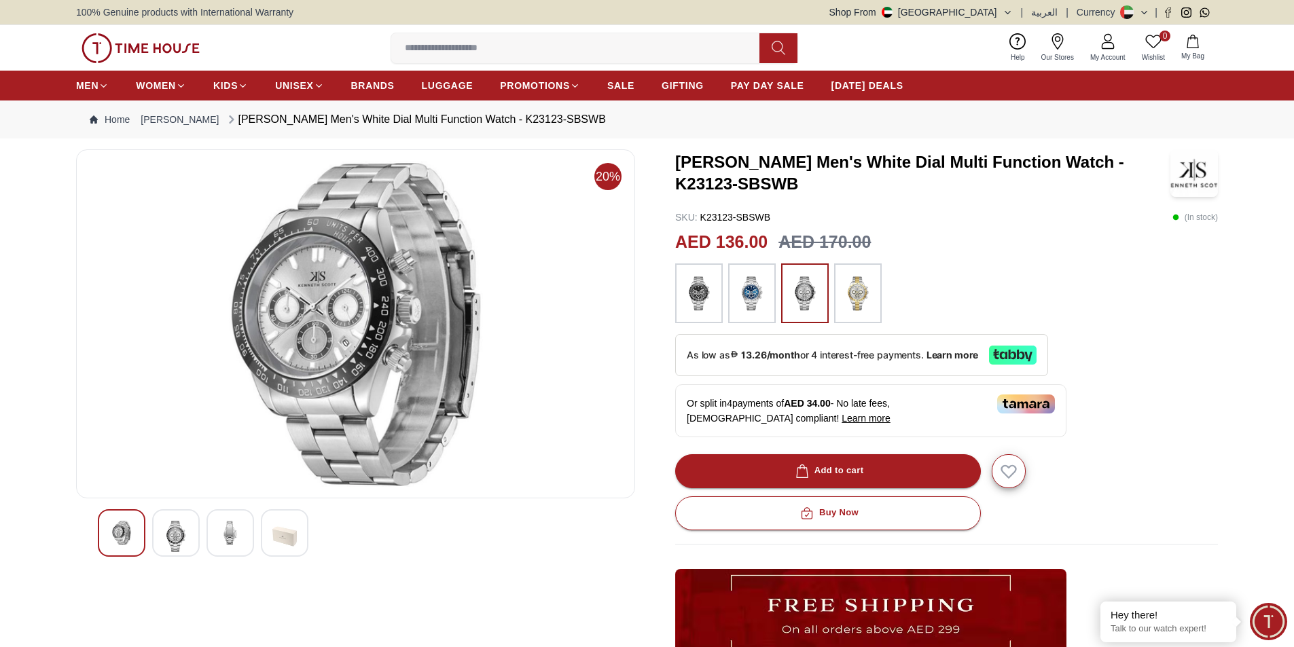
click at [852, 289] on img at bounding box center [858, 293] width 34 height 46
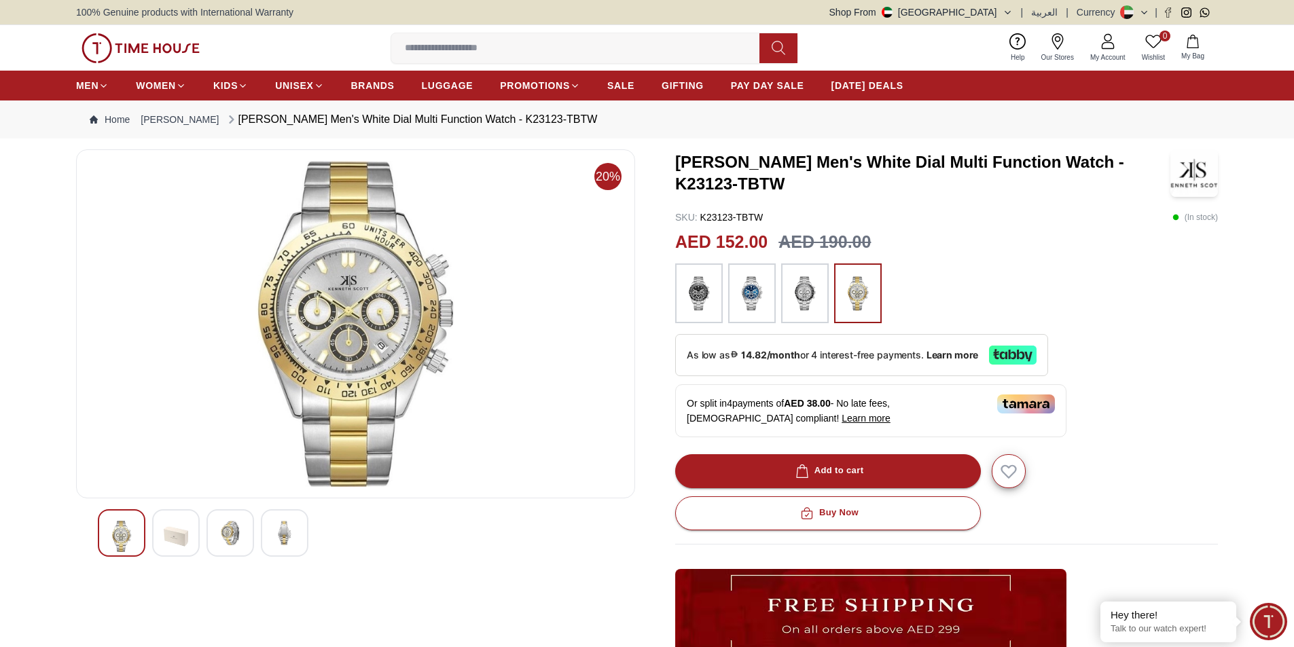
click at [682, 292] on img at bounding box center [699, 293] width 34 height 46
